Goal: Task Accomplishment & Management: Complete application form

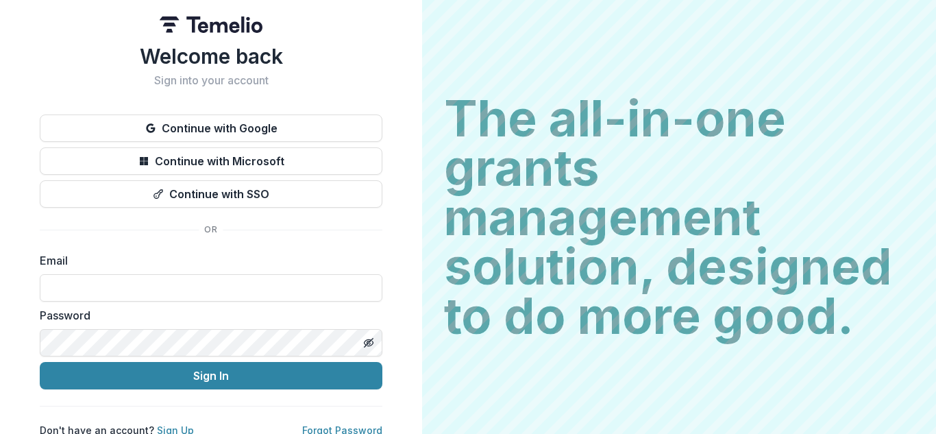
scroll to position [14, 0]
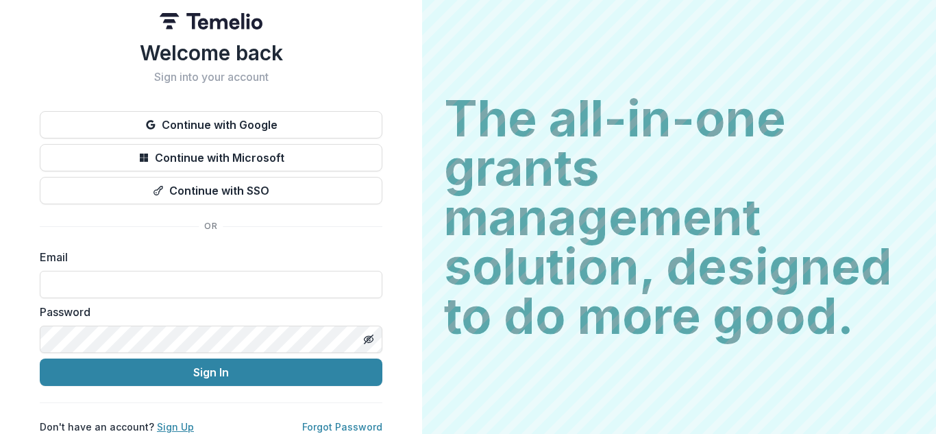
click at [158, 421] on link "Sign Up" at bounding box center [175, 427] width 37 height 12
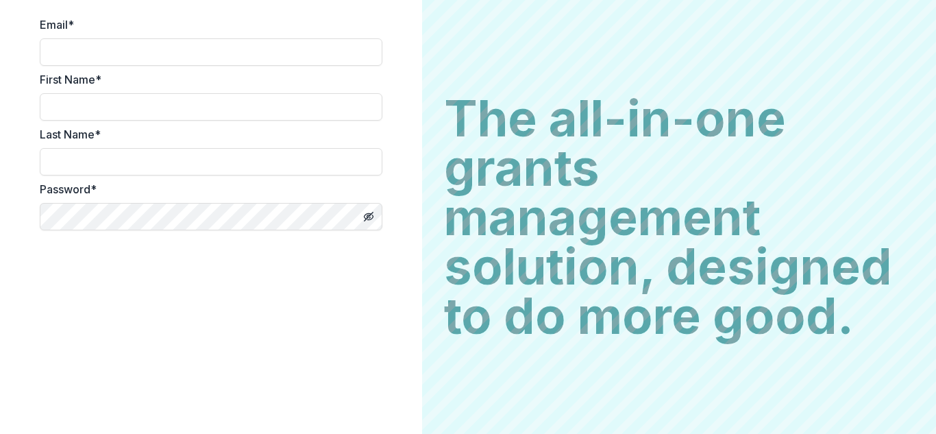
scroll to position [51, 0]
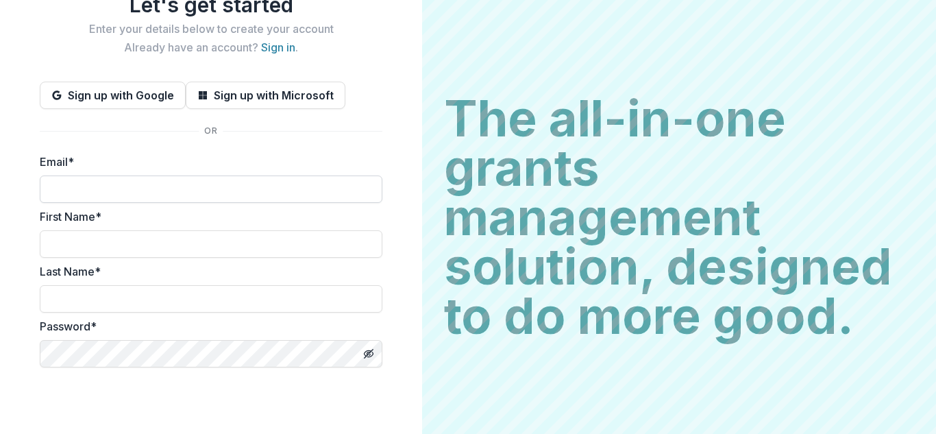
click at [208, 188] on input "Email *" at bounding box center [211, 189] width 343 height 27
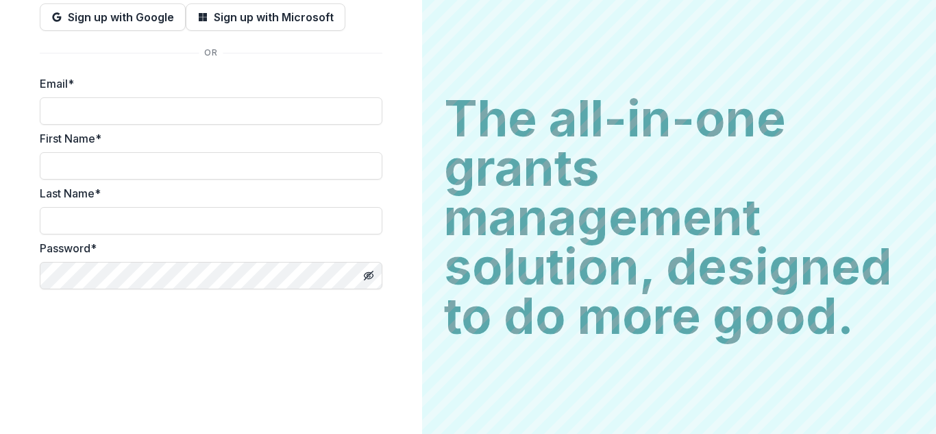
scroll to position [189, 0]
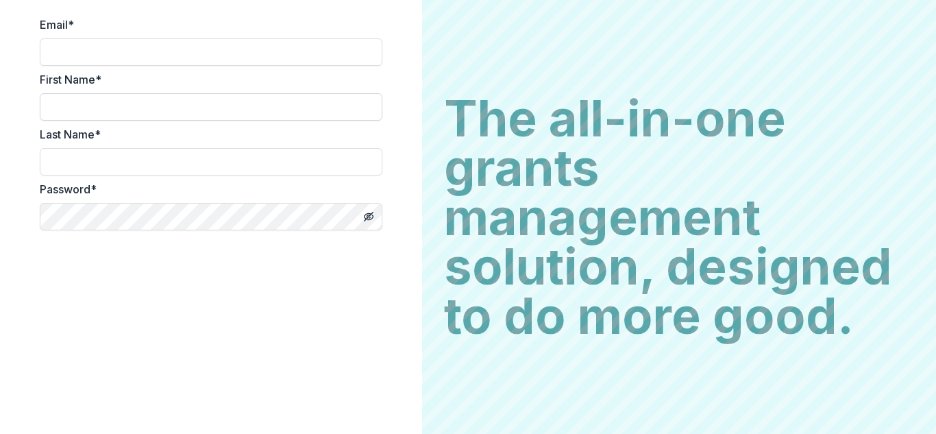
drag, startPoint x: 86, startPoint y: 108, endPoint x: 94, endPoint y: 114, distance: 10.2
click at [87, 108] on input "First Name *" at bounding box center [211, 106] width 343 height 27
click at [122, 47] on input "Email *" at bounding box center [211, 51] width 343 height 27
type input "**********"
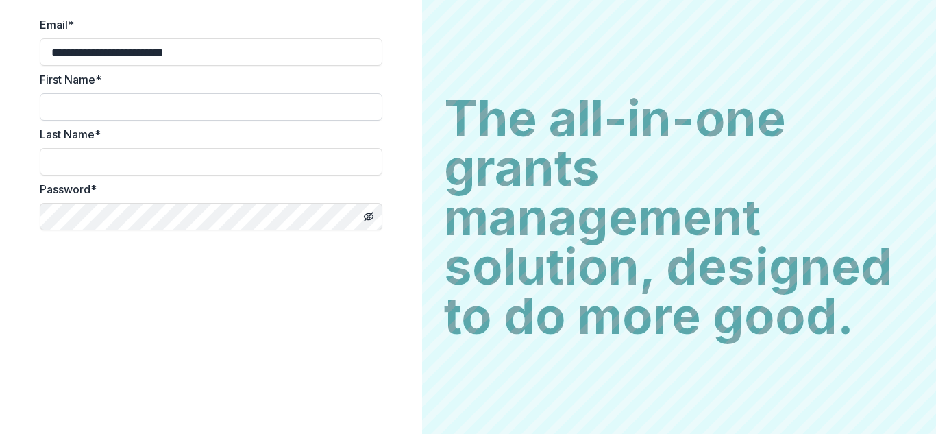
click at [69, 109] on input "First Name *" at bounding box center [211, 106] width 343 height 27
type input "******"
click at [67, 158] on input "Last Name *" at bounding box center [211, 161] width 343 height 27
type input "*******"
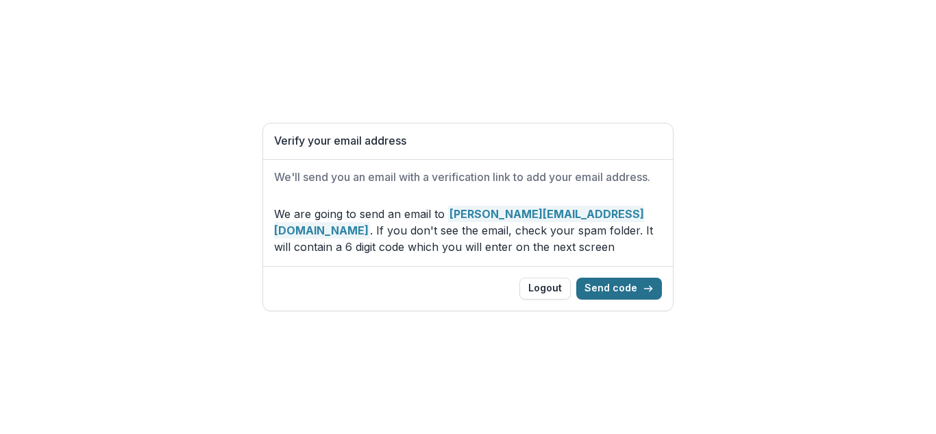
click at [630, 294] on button "Send code" at bounding box center [620, 289] width 86 height 22
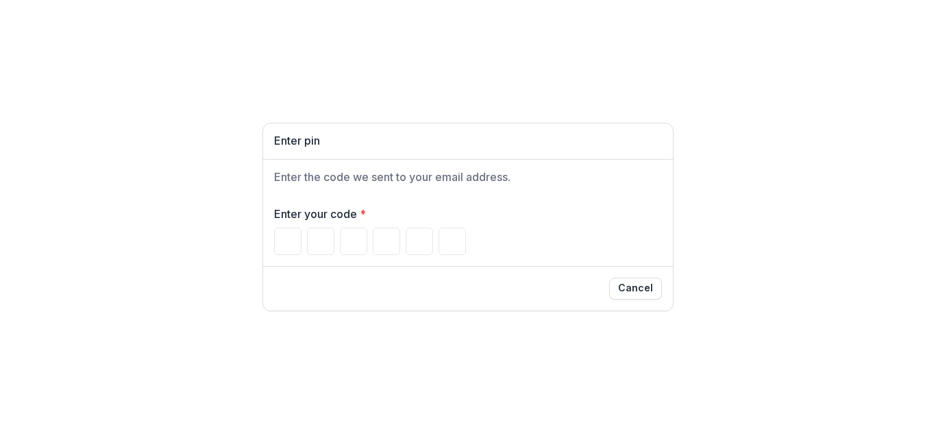
type input "*"
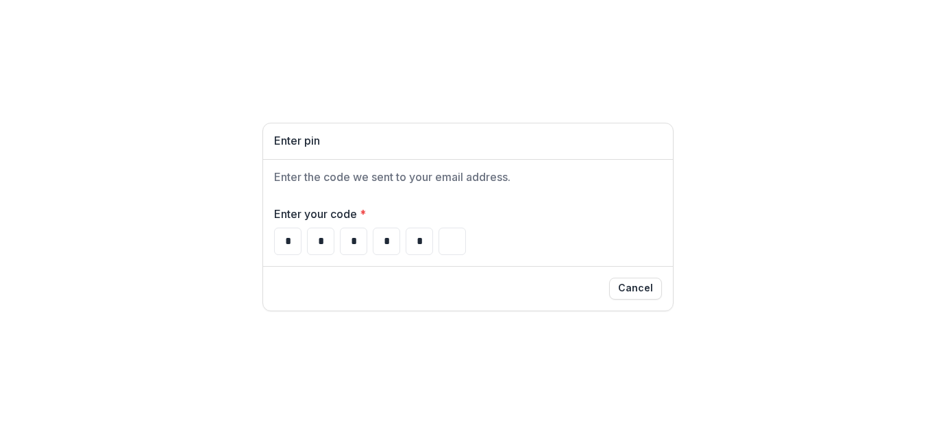
type input "*"
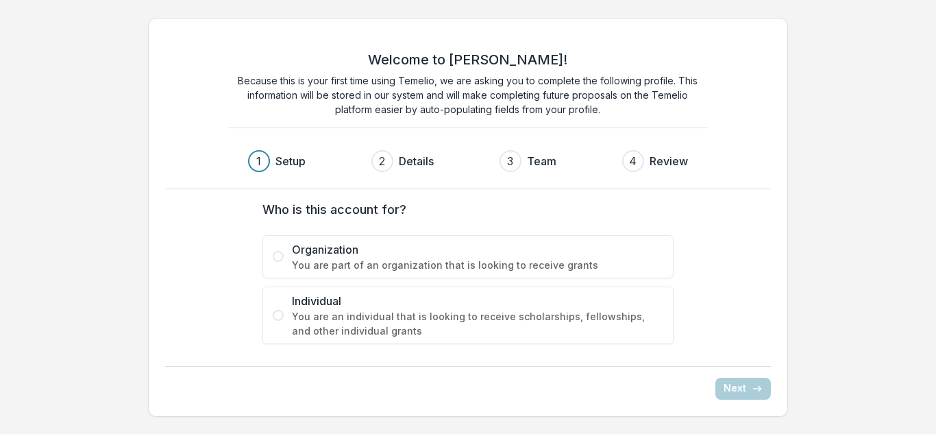
click at [276, 243] on label "Organization You are part of an organization that is looking to receive grants" at bounding box center [468, 256] width 411 height 43
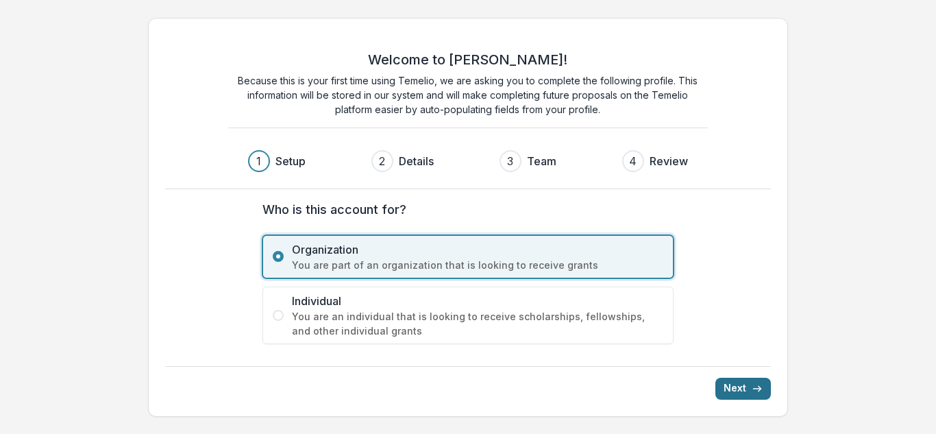
click at [733, 383] on button "Next" at bounding box center [744, 389] width 56 height 22
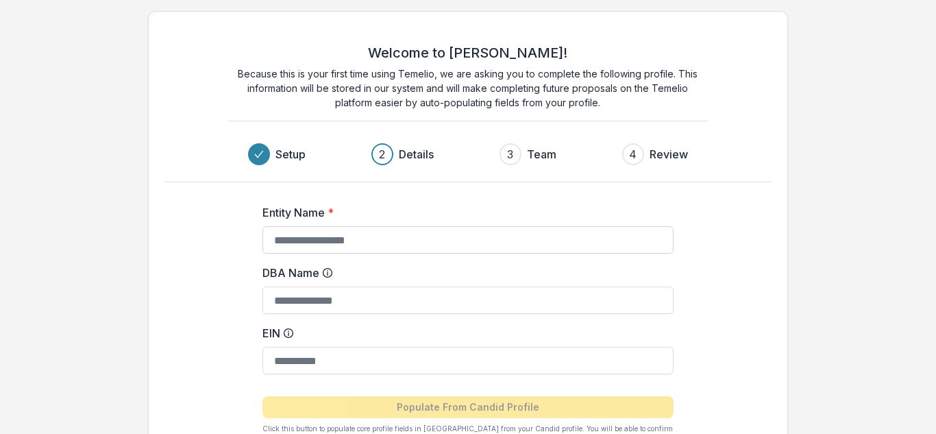
click at [418, 240] on input "Entity Name *" at bounding box center [468, 239] width 411 height 27
click at [372, 306] on input "DBA Name" at bounding box center [468, 300] width 411 height 27
click at [513, 153] on div "3" at bounding box center [510, 154] width 6 height 16
drag, startPoint x: 542, startPoint y: 152, endPoint x: 537, endPoint y: 173, distance: 21.3
click at [542, 154] on h3 "Team" at bounding box center [541, 154] width 29 height 16
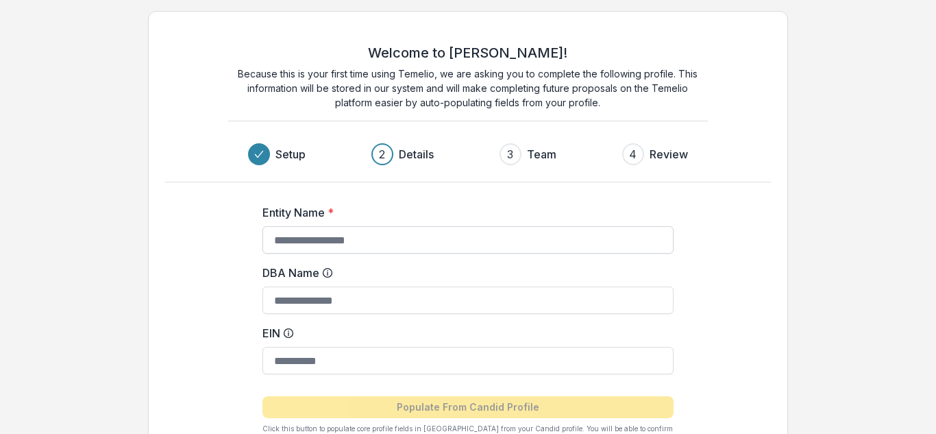
click at [367, 242] on input "Entity Name *" at bounding box center [468, 239] width 411 height 27
type input "**********"
click at [376, 300] on input "DBA Name" at bounding box center [468, 300] width 411 height 27
click at [396, 356] on input "EIN" at bounding box center [468, 360] width 411 height 27
click at [302, 368] on input "EIN" at bounding box center [468, 360] width 411 height 27
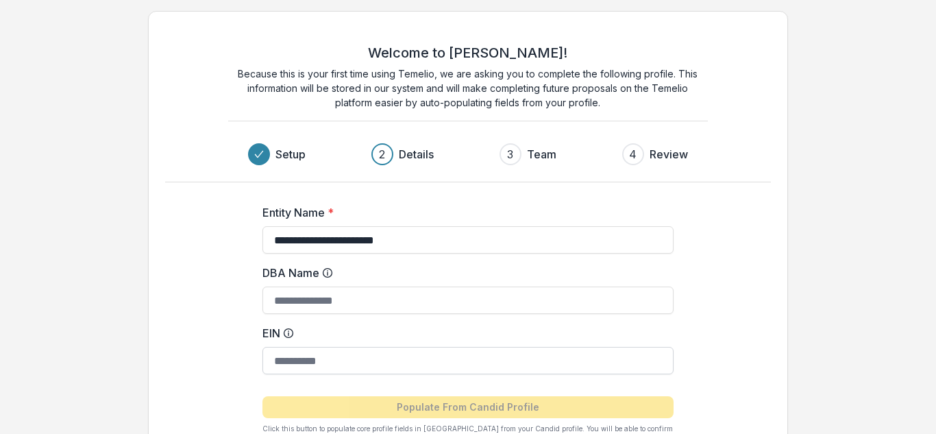
paste input "**********"
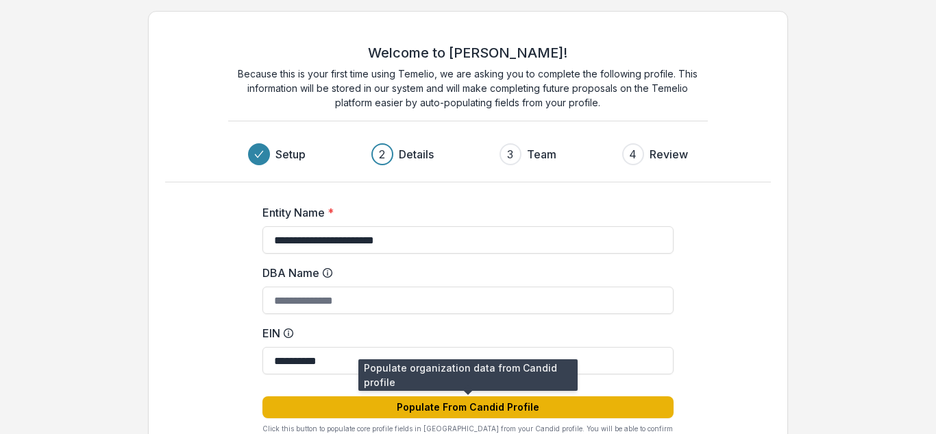
type input "**********"
click at [500, 409] on button "Populate From Candid Profile" at bounding box center [468, 407] width 411 height 22
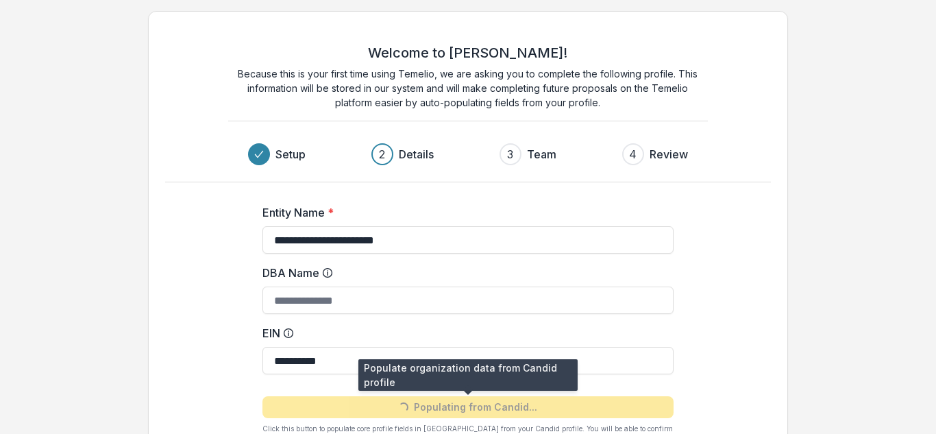
type input "**********"
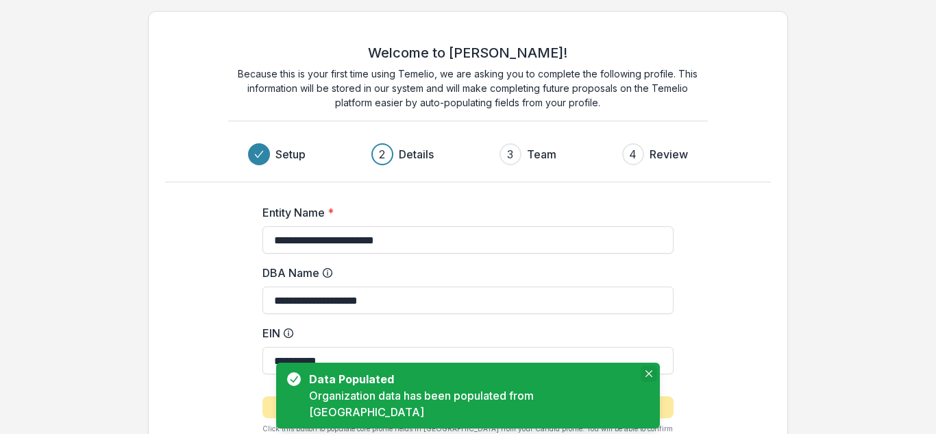
click at [646, 377] on icon "Close" at bounding box center [649, 373] width 7 height 7
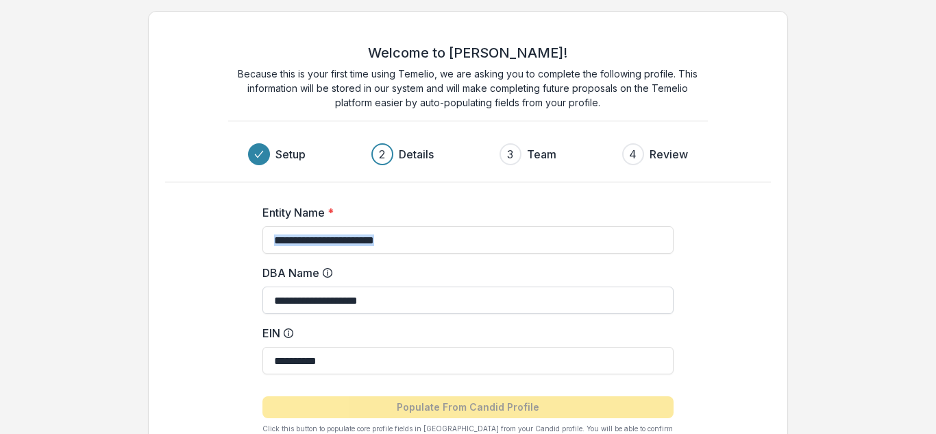
drag, startPoint x: 658, startPoint y: 200, endPoint x: 658, endPoint y: 287, distance: 87.1
click at [659, 285] on form "**********" at bounding box center [468, 318] width 411 height 251
click at [558, 354] on input "**********" at bounding box center [468, 360] width 411 height 27
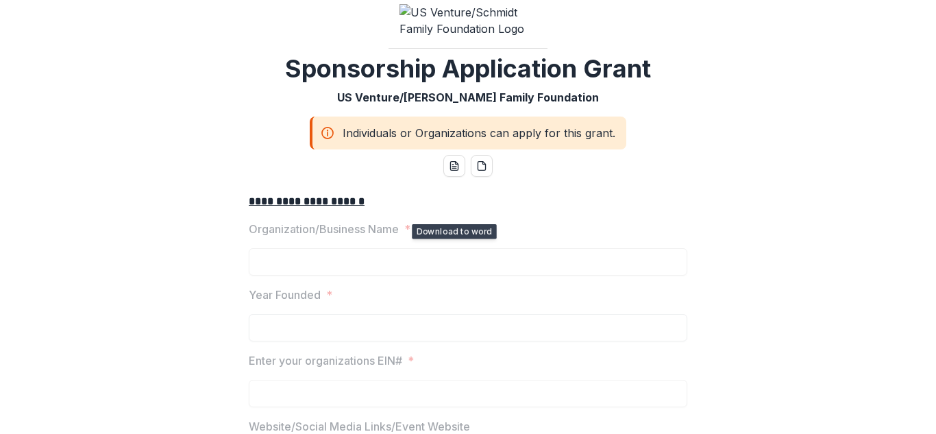
scroll to position [69, 0]
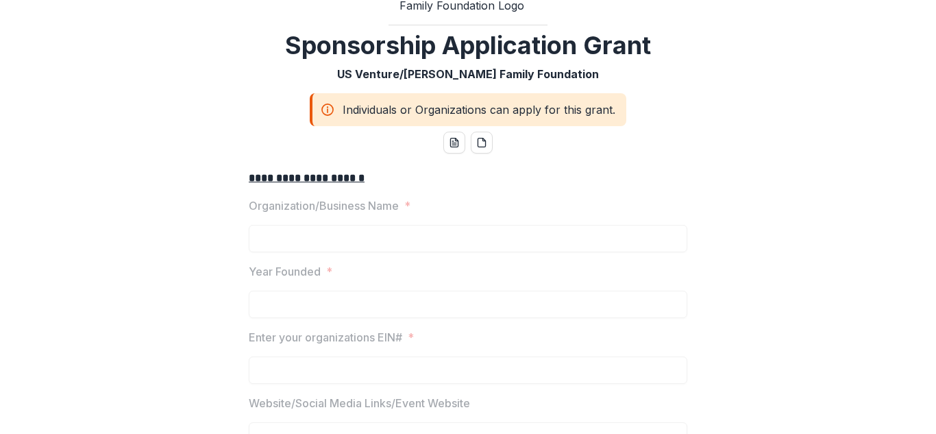
click at [319, 123] on div "Individuals or Organizations can apply for this grant." at bounding box center [468, 109] width 317 height 33
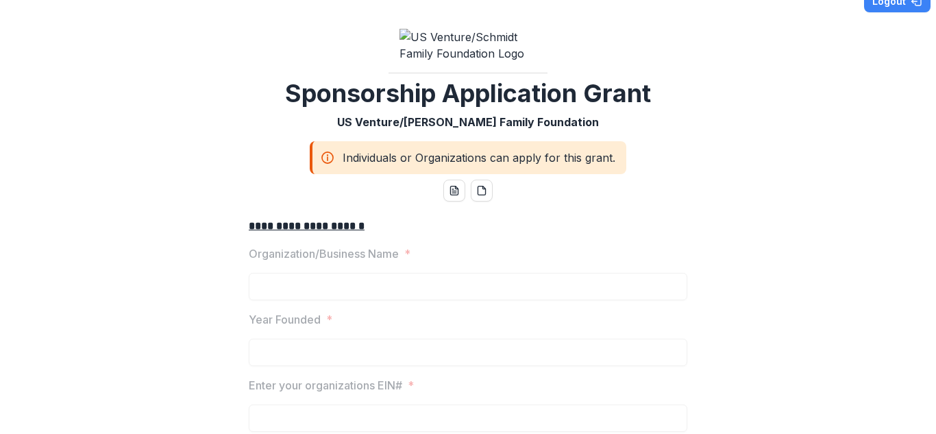
scroll to position [0, 0]
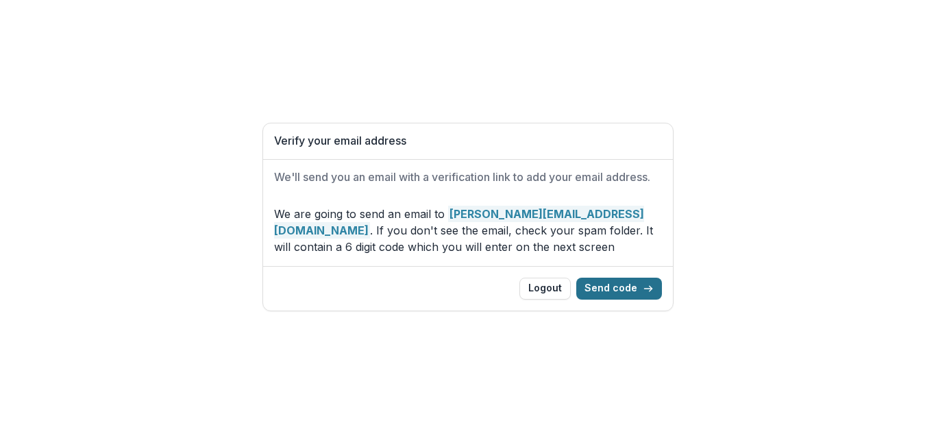
click at [607, 292] on button "Send code" at bounding box center [620, 289] width 86 height 22
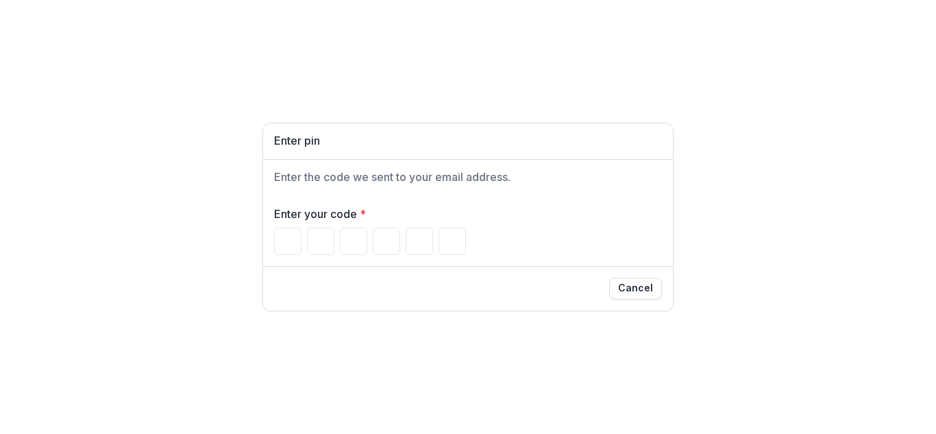
type input "*"
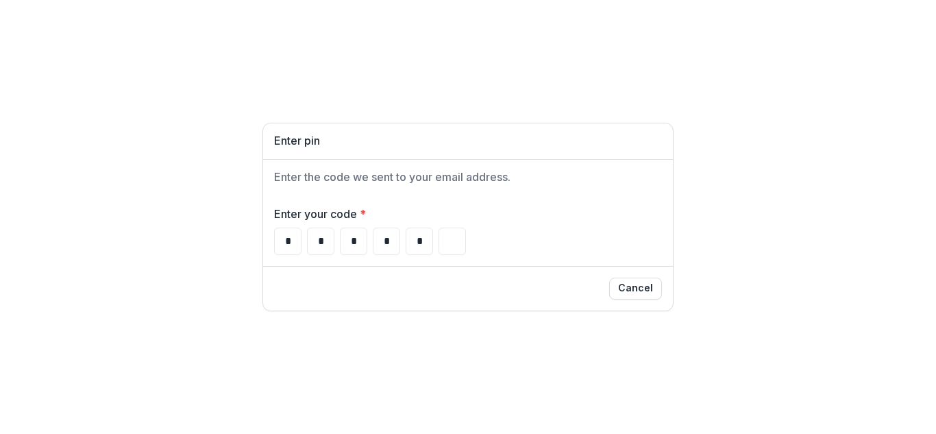
type input "*"
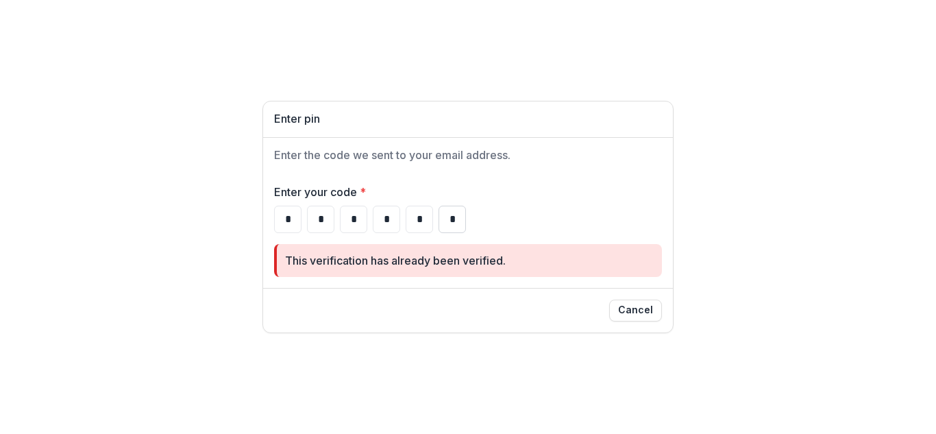
click at [463, 213] on input "*" at bounding box center [452, 219] width 27 height 27
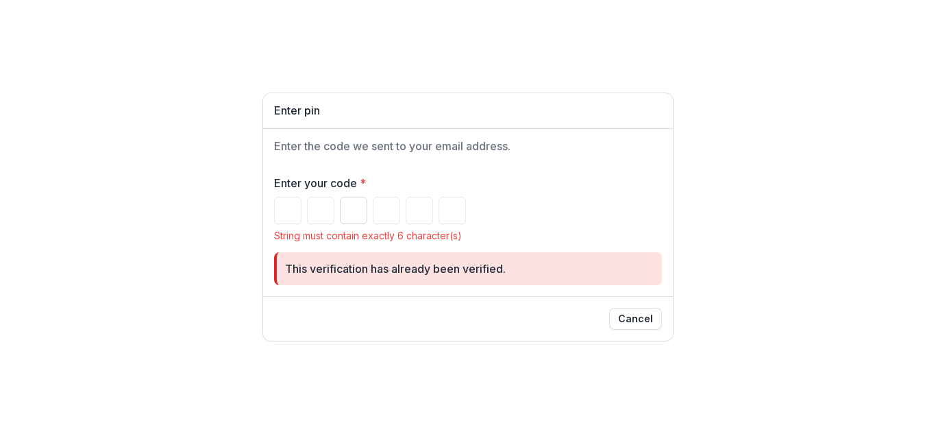
type input "*"
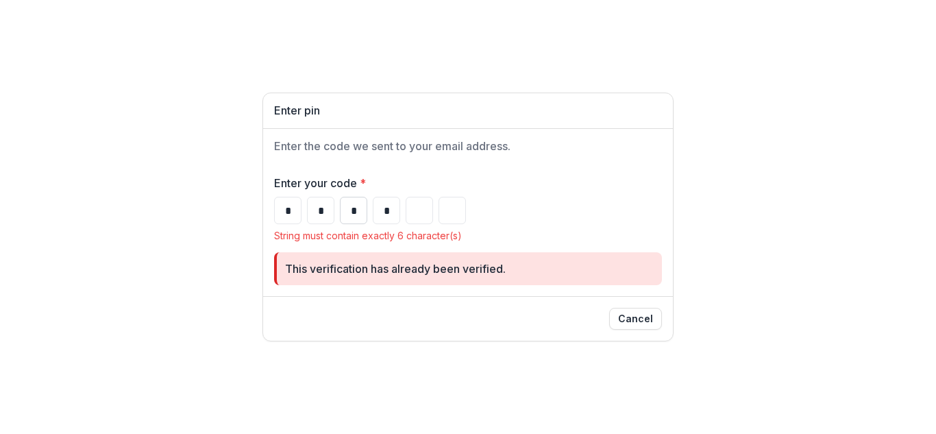
type input "*"
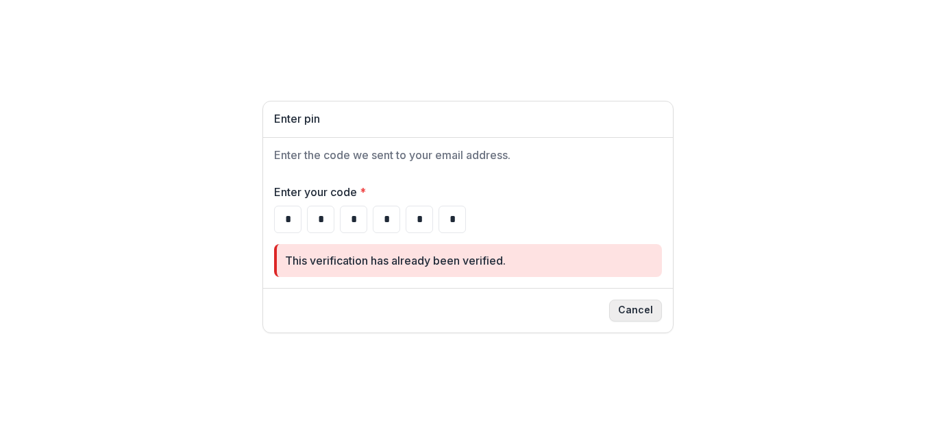
click at [636, 310] on button "Cancel" at bounding box center [635, 311] width 53 height 22
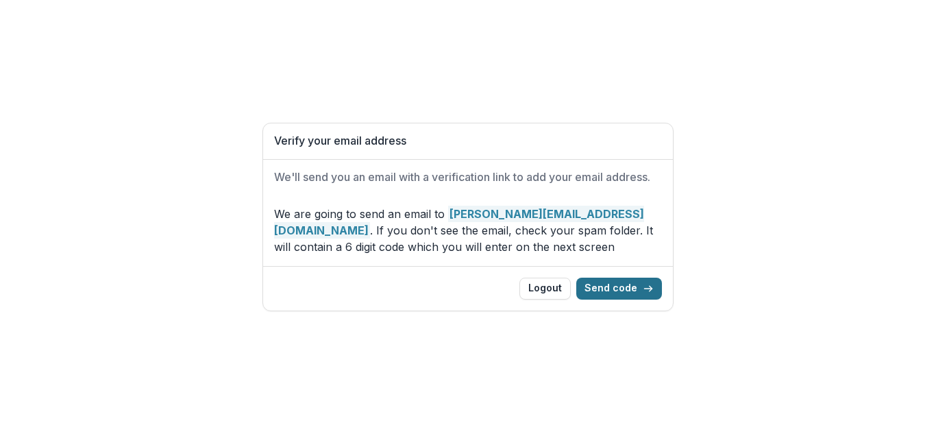
drag, startPoint x: 609, startPoint y: 287, endPoint x: 610, endPoint y: 297, distance: 10.3
click at [609, 287] on button "Send code" at bounding box center [620, 289] width 86 height 22
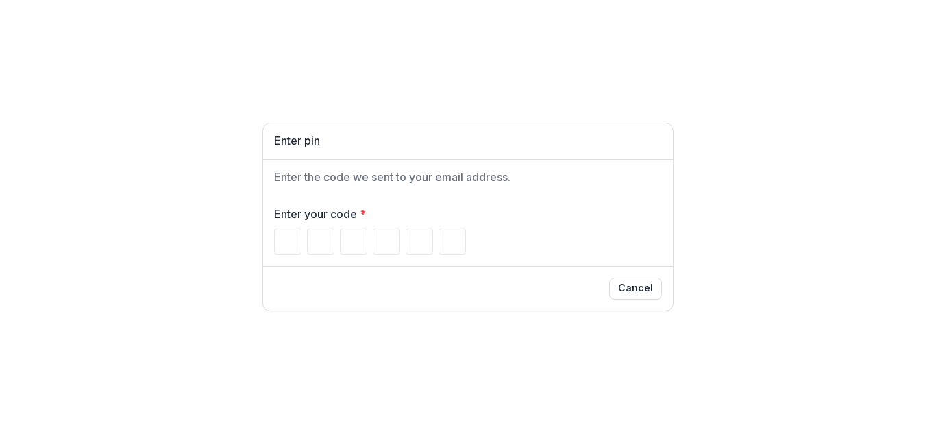
type input "*"
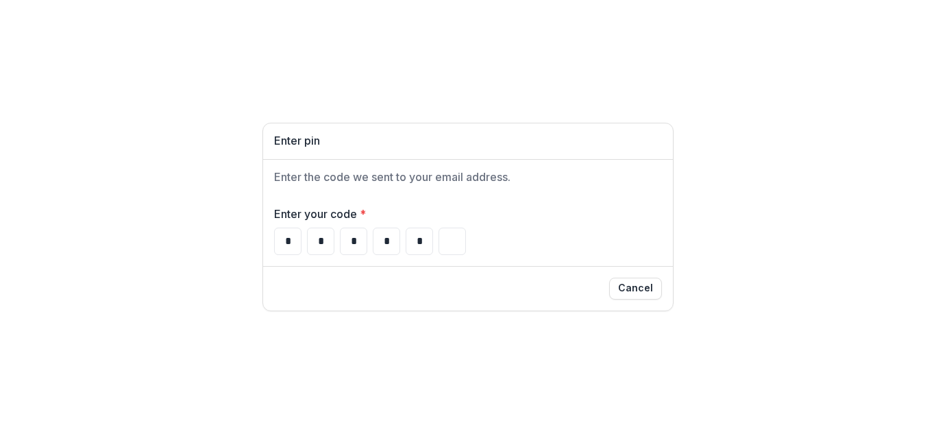
type input "*"
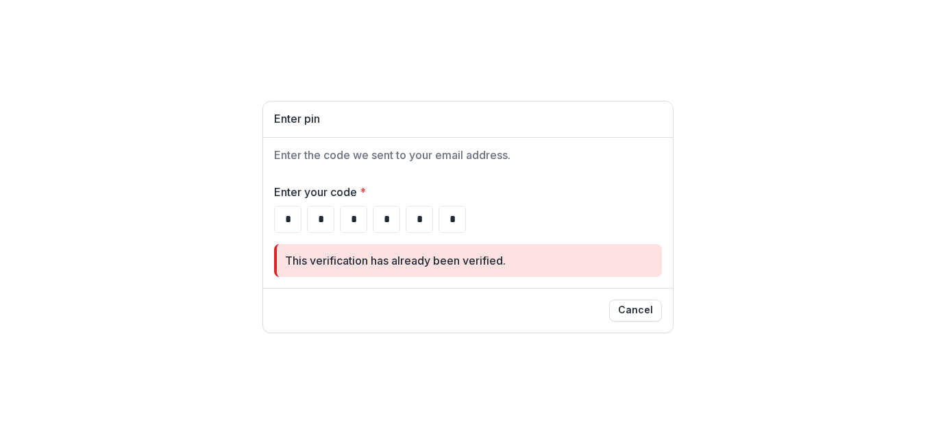
drag, startPoint x: 455, startPoint y: 220, endPoint x: 72, endPoint y: 196, distance: 384.0
click at [72, 196] on div "Enter pin Enter the code we sent to your email address. Enter your code * * * *…" at bounding box center [468, 217] width 936 height 434
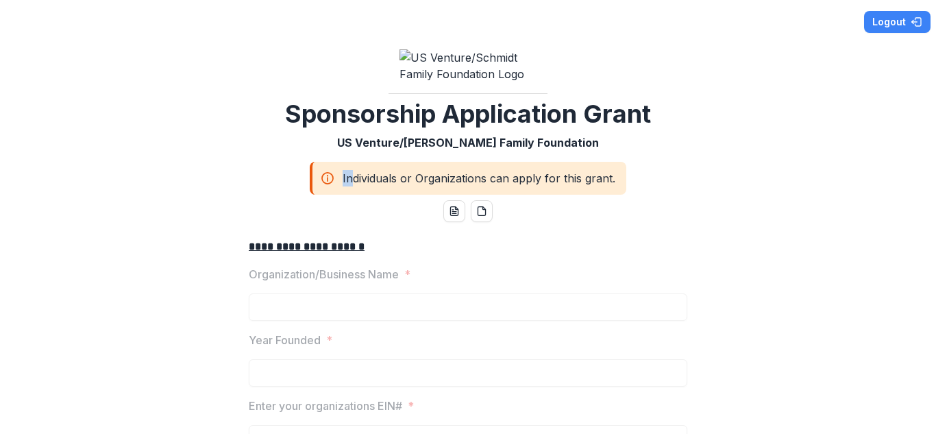
drag, startPoint x: 354, startPoint y: 186, endPoint x: 624, endPoint y: 194, distance: 270.2
click at [624, 194] on div "**********" at bounding box center [468, 217] width 936 height 434
click at [325, 186] on icon at bounding box center [328, 178] width 14 height 16
click at [333, 186] on icon at bounding box center [328, 178] width 14 height 16
click at [895, 17] on button "Logout" at bounding box center [898, 22] width 67 height 22
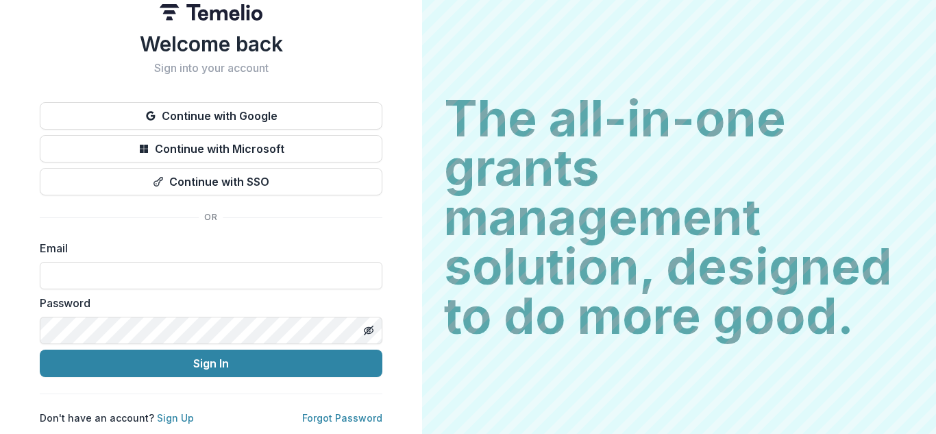
scroll to position [14, 0]
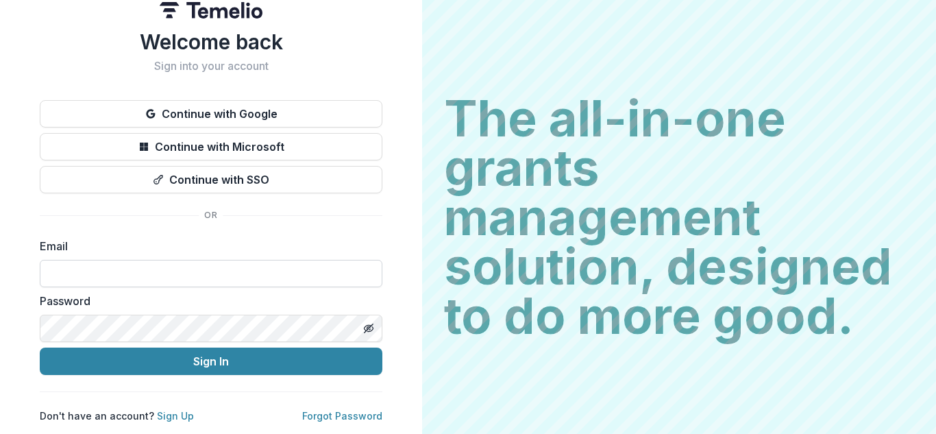
click at [193, 280] on input at bounding box center [211, 273] width 343 height 27
click at [400, 287] on div "Welcome back Sign into your account Continue with Google Continue with Microsof…" at bounding box center [211, 210] width 422 height 448
